Goal: Find contact information: Obtain details needed to contact an individual or organization

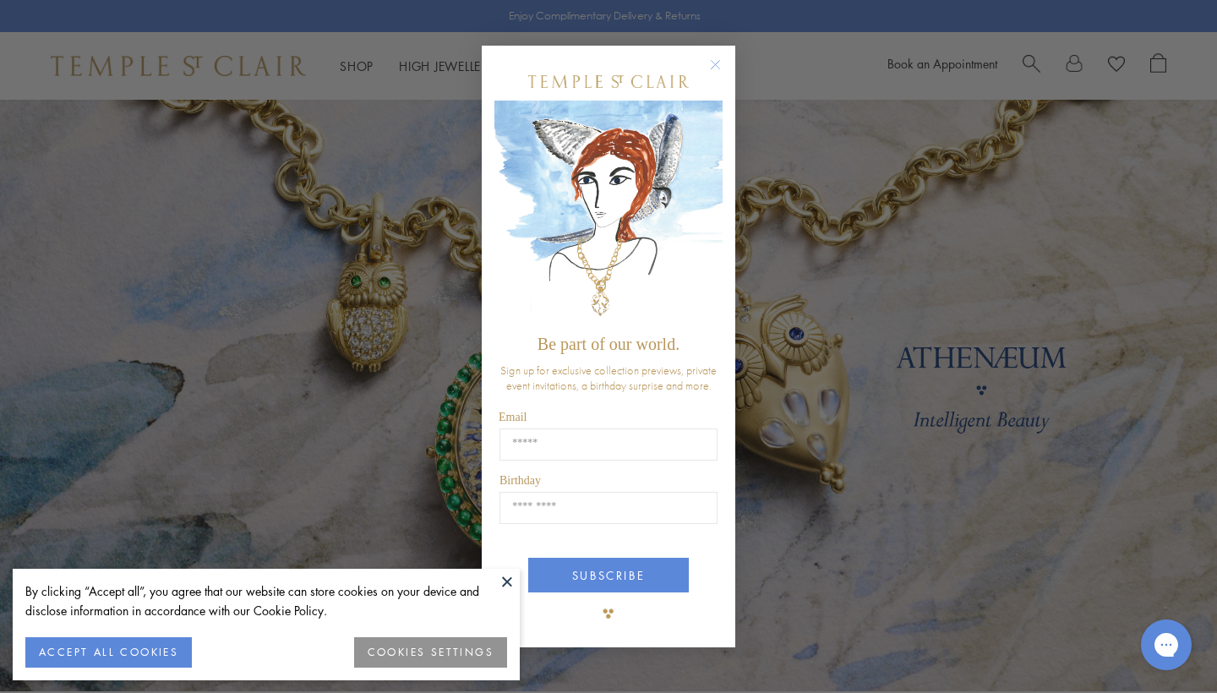
click at [709, 74] on circle "Close dialog" at bounding box center [716, 65] width 20 height 20
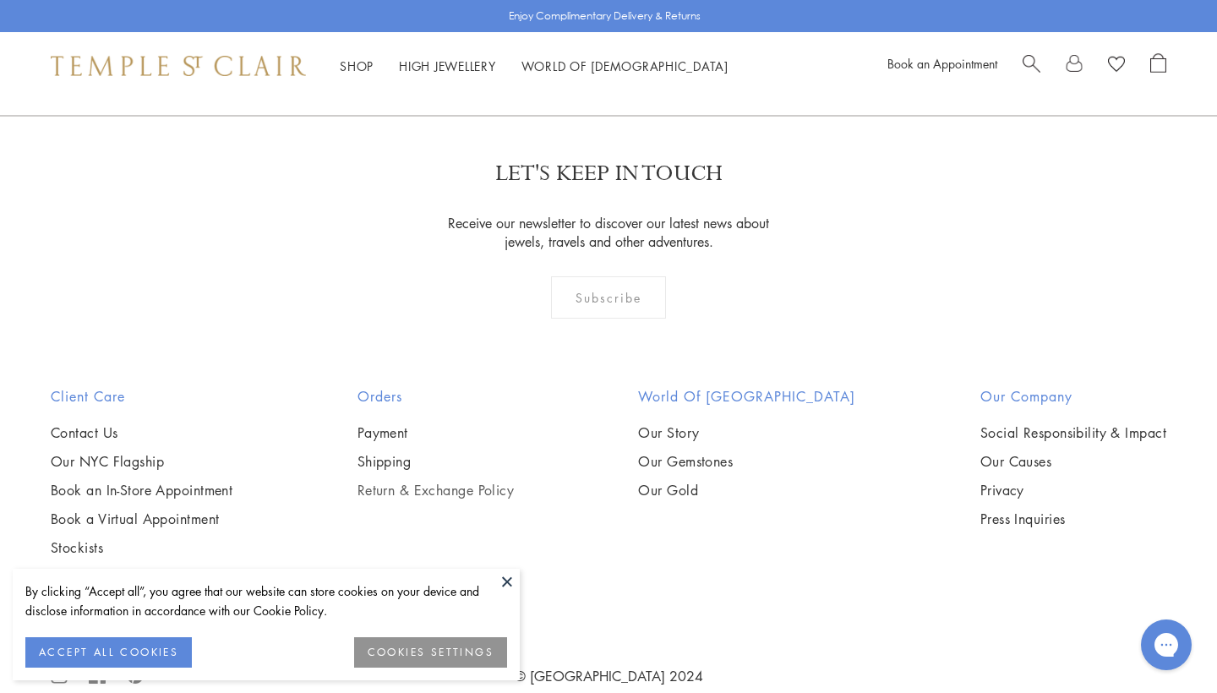
scroll to position [4635, 0]
click at [504, 586] on button at bounding box center [506, 581] width 25 height 25
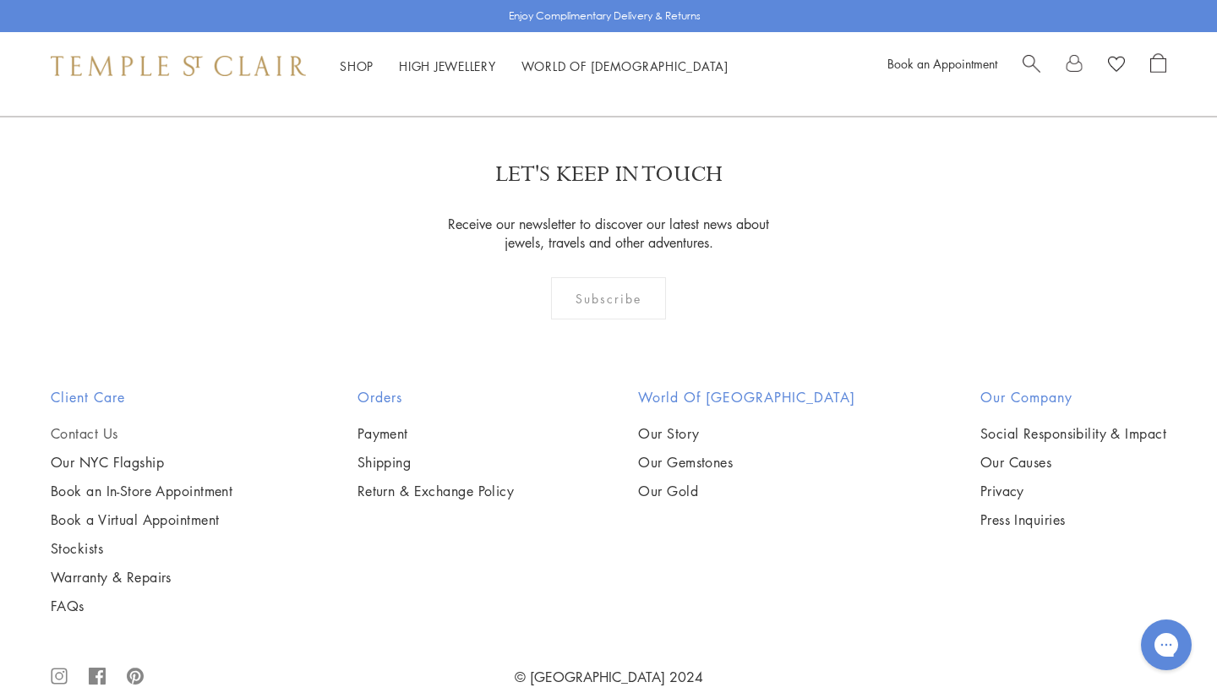
click at [90, 424] on link "Contact Us" at bounding box center [142, 433] width 182 height 19
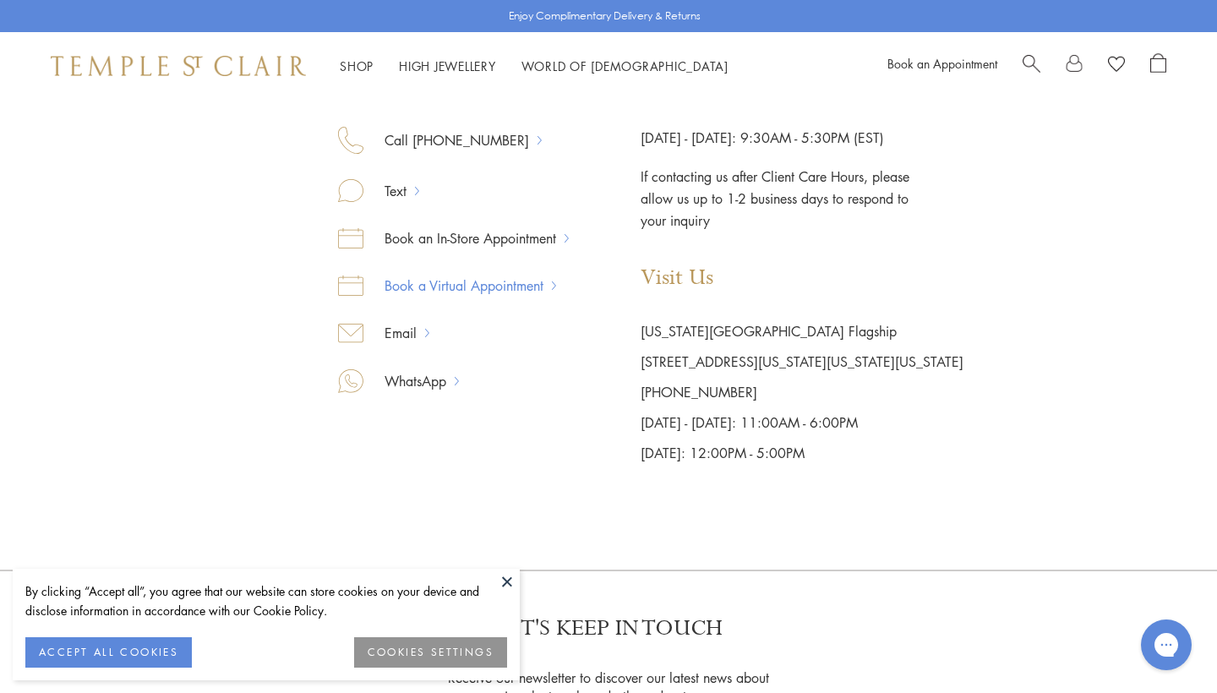
scroll to position [294, 0]
click at [421, 337] on link "Email" at bounding box center [394, 333] width 62 height 22
